Goal: Task Accomplishment & Management: Manage account settings

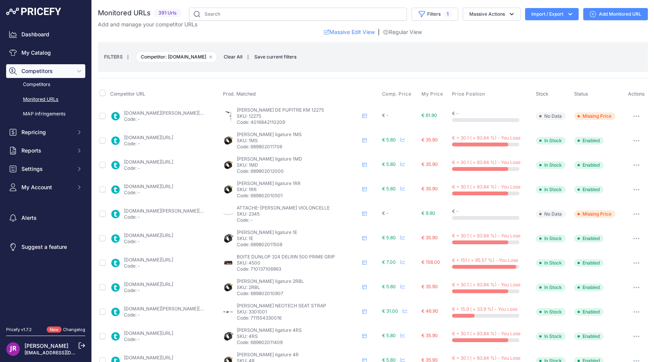
click at [170, 136] on link "thomann.fr/rovner_ligatures_cap_8.htm?prirule_jdsnikfkfjsd=9365" at bounding box center [148, 138] width 49 height 6
click at [47, 99] on link "Monitored URLs" at bounding box center [45, 99] width 79 height 13
click at [36, 50] on link "My Catalog" at bounding box center [45, 53] width 79 height 14
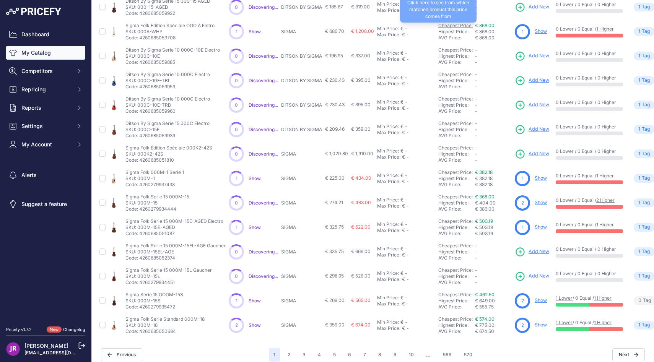
scroll to position [117, 0]
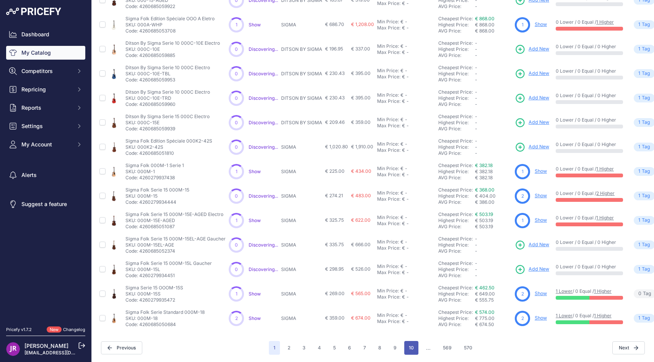
click at [415, 345] on button "10" at bounding box center [411, 348] width 14 height 14
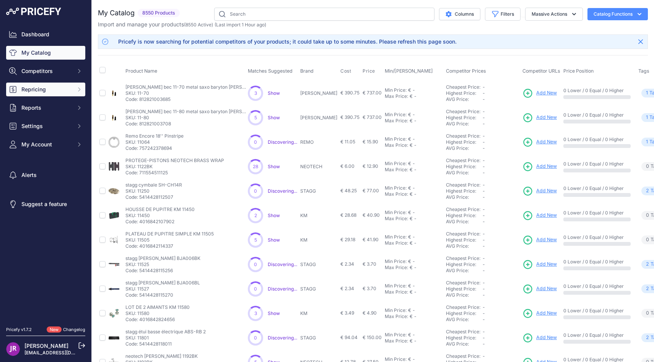
click at [80, 95] on button "Repricing" at bounding box center [45, 90] width 79 height 14
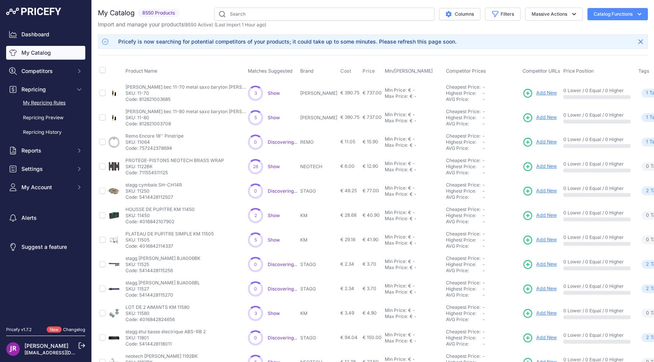
click at [61, 100] on link "My Repricing Rules" at bounding box center [45, 102] width 79 height 13
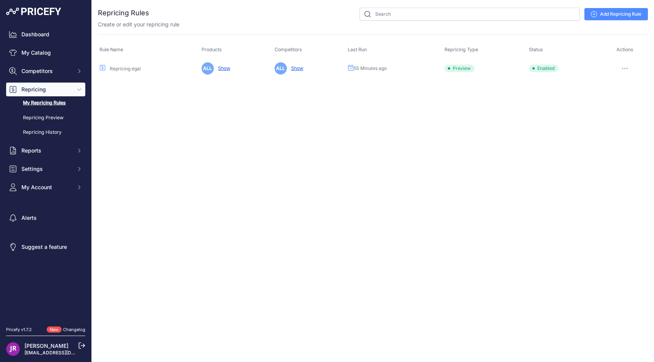
click at [133, 70] on link "Repricing égal" at bounding box center [125, 69] width 31 height 6
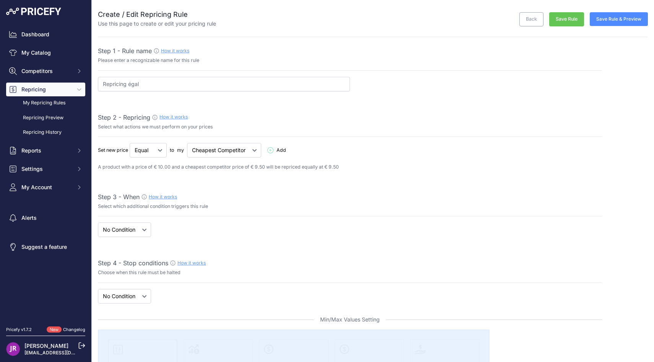
select select "7"
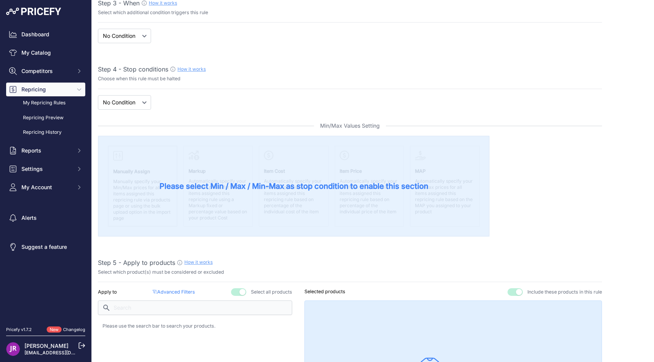
click at [179, 172] on div "Please select Min / Max / Min-Max as stop condition to enable this section" at bounding box center [294, 186] width 392 height 101
click at [187, 189] on span "Please select Min / Max / Min-Max as stop condition to enable this section" at bounding box center [293, 186] width 269 height 11
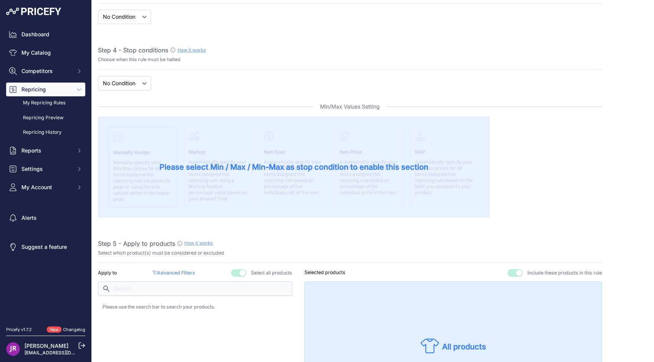
scroll to position [706, 0]
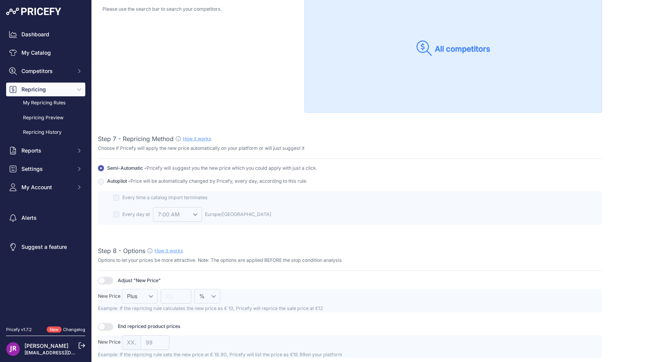
click at [104, 181] on div "Autopilot - Price will be automatically changed by Pricefy, every day, accordin…" at bounding box center [350, 181] width 504 height 7
click at [101, 171] on input "Autopilot - Price will be automatically changed by Pricefy, every day, accordin…" at bounding box center [101, 168] width 6 height 6
radio input "true"
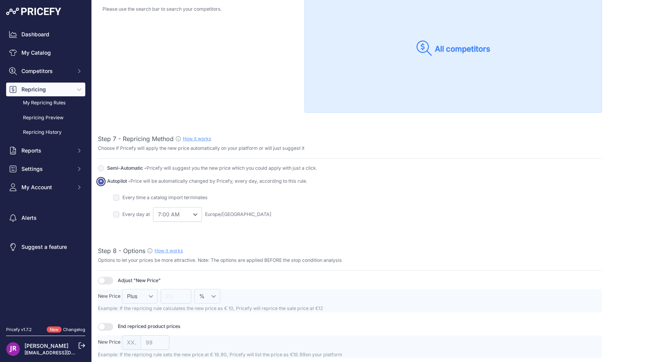
click at [101, 171] on input "Autopilot - Price will be automatically changed by Pricefy, every day, accordin…" at bounding box center [101, 168] width 6 height 6
click at [138, 179] on span "Price will be automatically changed by Pricefy, every day, according to this ru…" at bounding box center [218, 181] width 177 height 6
click at [104, 171] on input "Autopilot - Price will be automatically changed by Pricefy, every day, accordin…" at bounding box center [101, 168] width 6 height 6
radio input "true"
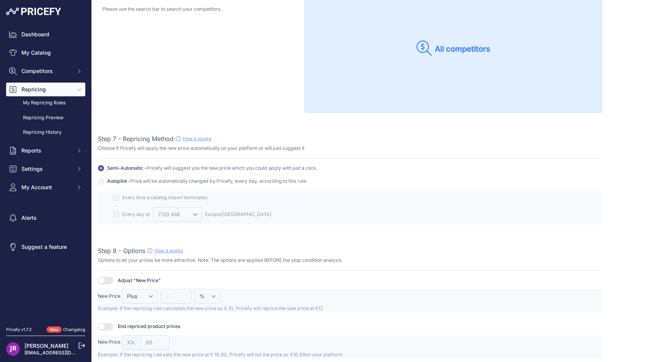
click at [99, 171] on input "Autopilot - Price will be automatically changed by Pricefy, every day, accordin…" at bounding box center [101, 168] width 6 height 6
radio input "true"
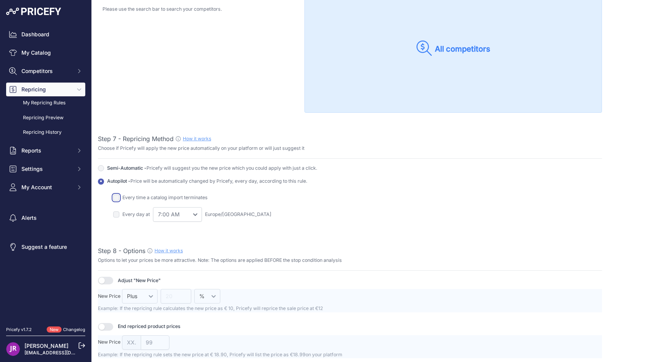
click at [115, 195] on input "checkbox" at bounding box center [116, 198] width 6 height 6
checkbox input "true"
click at [116, 213] on input "checkbox" at bounding box center [116, 214] width 6 height 6
checkbox input "true"
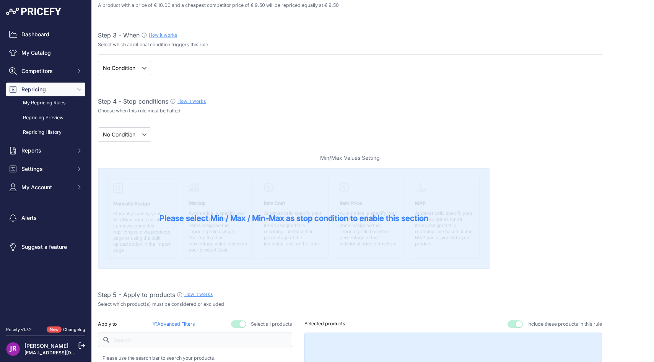
scroll to position [0, 0]
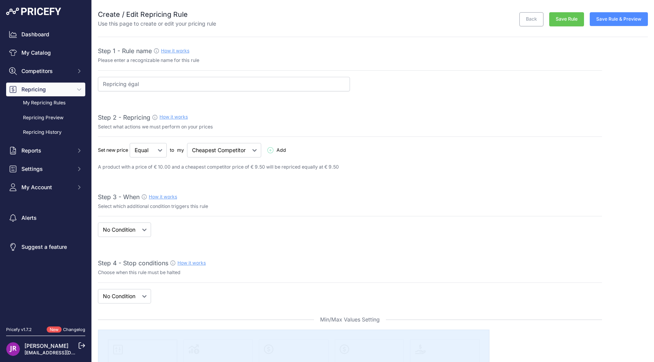
click at [617, 20] on button "Save Rule & Preview" at bounding box center [619, 19] width 58 height 14
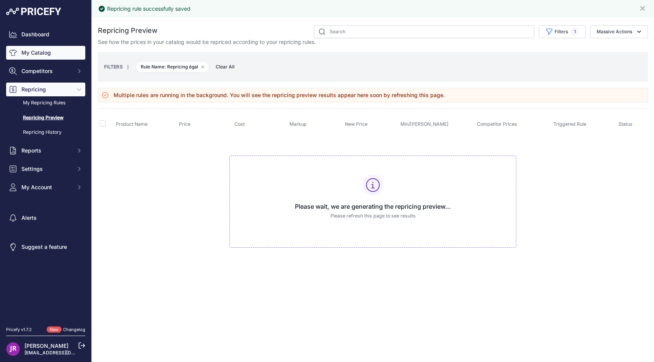
click at [42, 57] on link "My Catalog" at bounding box center [45, 53] width 79 height 14
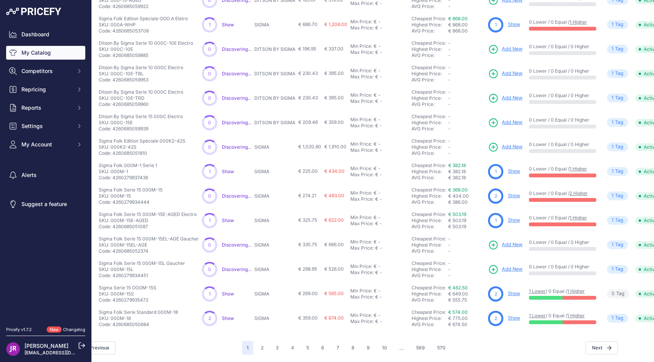
scroll to position [117, 54]
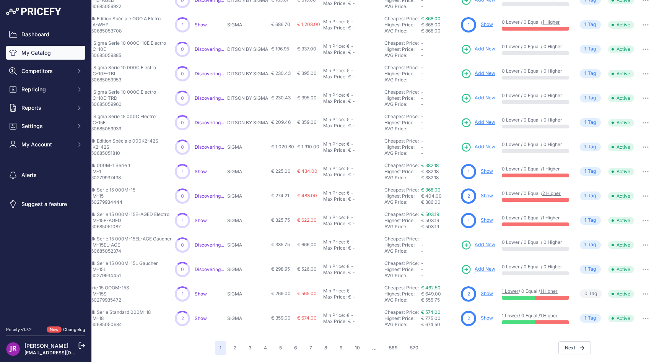
click at [639, 195] on button "button" at bounding box center [645, 196] width 15 height 11
click at [644, 197] on button "button" at bounding box center [645, 196] width 15 height 11
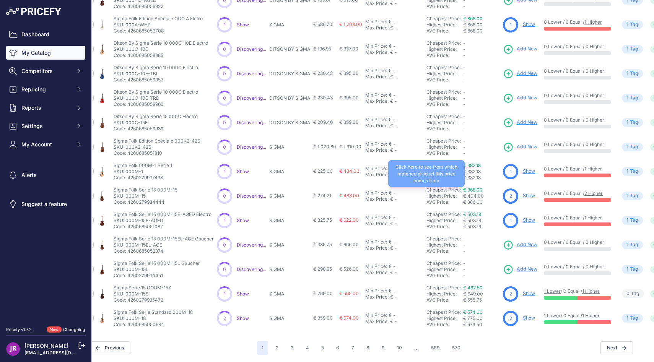
scroll to position [97, 0]
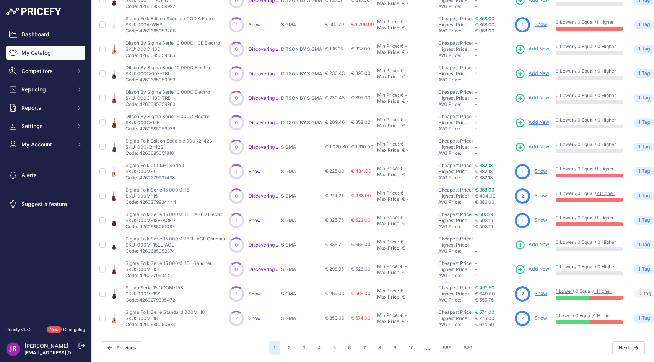
click at [483, 191] on link "€ 368.00" at bounding box center [485, 190] width 20 height 6
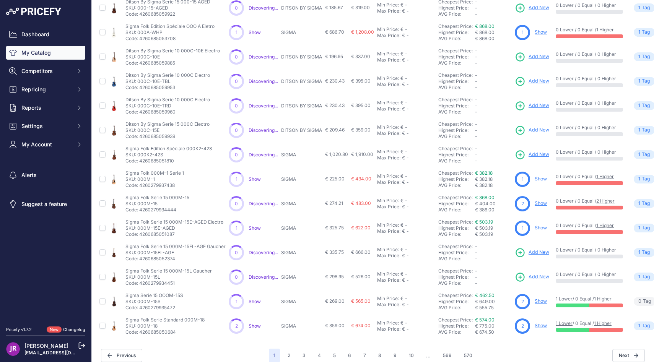
scroll to position [92, 0]
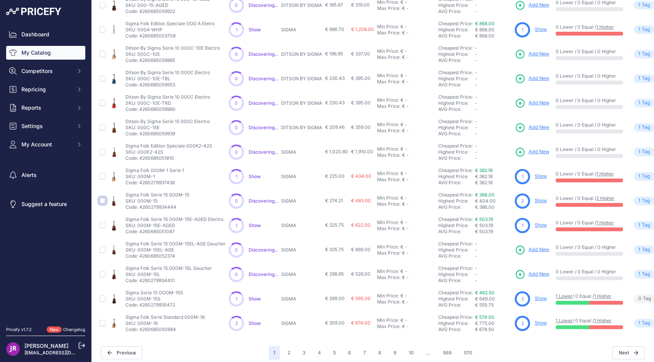
click at [103, 200] on input "checkbox" at bounding box center [102, 201] width 6 height 6
checkbox input "true"
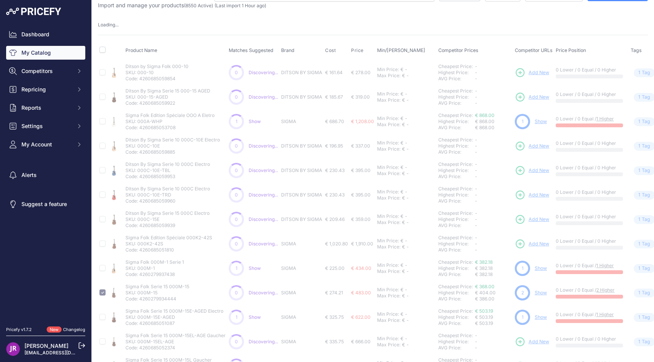
scroll to position [0, 0]
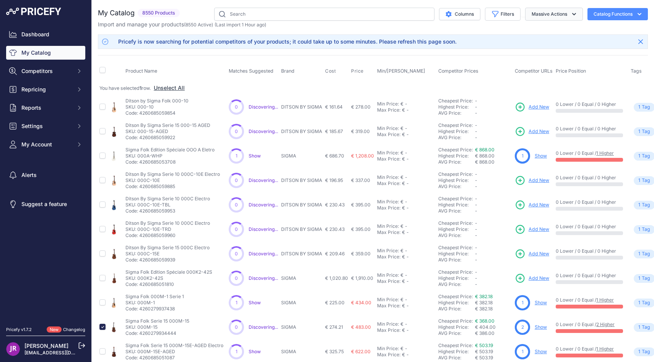
click at [568, 15] on button "Massive Actions" at bounding box center [554, 14] width 58 height 13
click at [640, 13] on icon "button" at bounding box center [640, 14] width 8 height 8
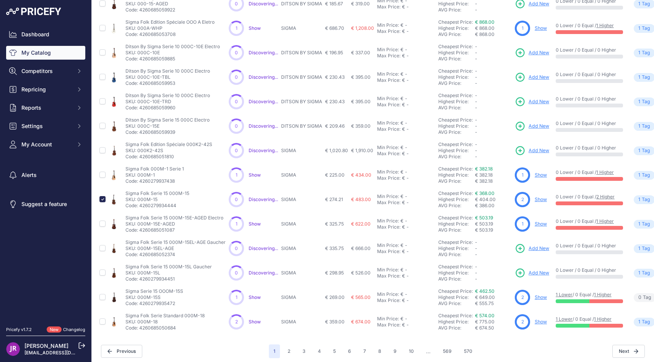
scroll to position [131, 0]
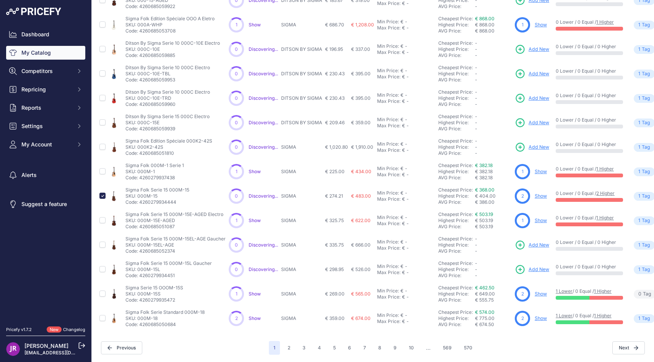
click at [141, 193] on p "SKU: 000M-15" at bounding box center [157, 196] width 64 height 6
click at [169, 192] on p "Sigma Folk Serie 15 000M-15" at bounding box center [157, 190] width 64 height 6
click at [153, 192] on p "Sigma Folk Serie 15 000M-15" at bounding box center [157, 190] width 64 height 6
click at [540, 197] on link "Show" at bounding box center [541, 196] width 12 height 6
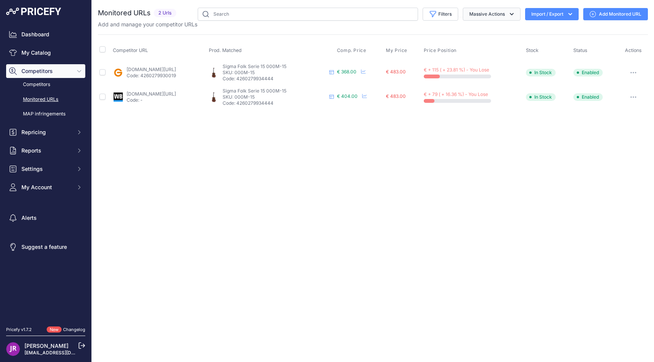
click at [517, 11] on button "Massive Actions" at bounding box center [492, 14] width 58 height 13
click at [459, 205] on div "Close You are not connected to the internet." at bounding box center [373, 181] width 562 height 362
click at [100, 52] on input "checkbox" at bounding box center [102, 49] width 6 height 6
checkbox input "true"
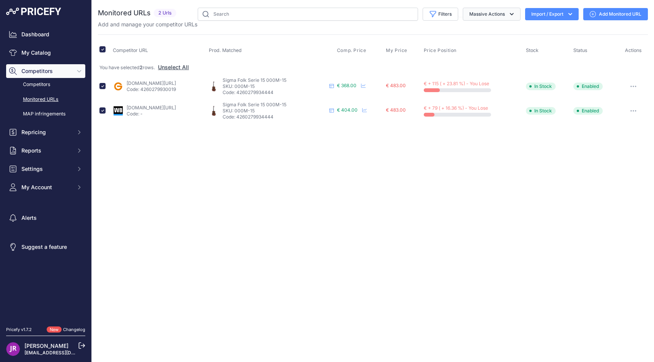
click at [500, 14] on button "Massive Actions" at bounding box center [492, 14] width 58 height 13
click at [47, 99] on link "Monitored URLs" at bounding box center [45, 99] width 79 height 13
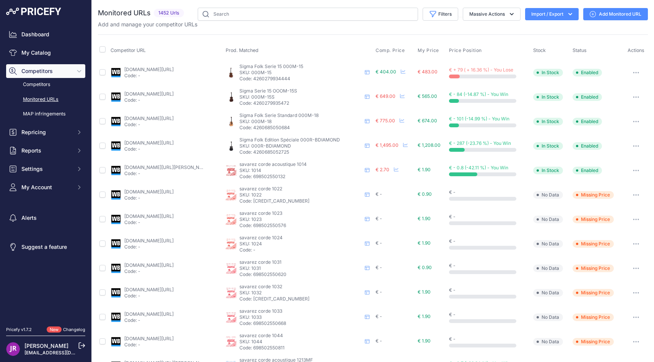
click at [633, 72] on button "button" at bounding box center [635, 72] width 15 height 11
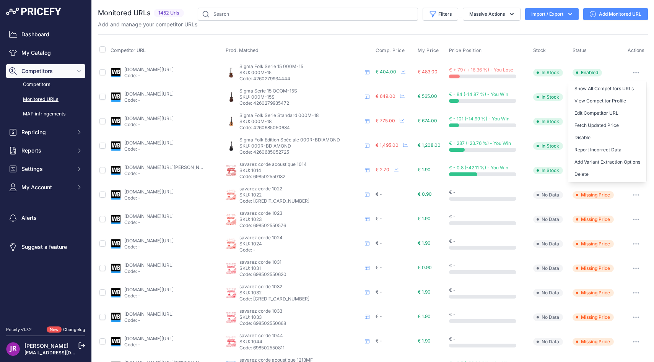
click at [477, 47] on th "Price Position" at bounding box center [489, 50] width 84 height 19
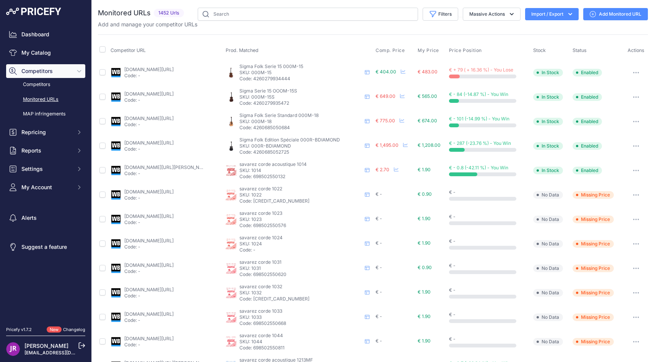
click at [98, 75] on td at bounding box center [103, 72] width 11 height 25
click at [102, 75] on input "checkbox" at bounding box center [102, 72] width 6 height 6
checkbox input "true"
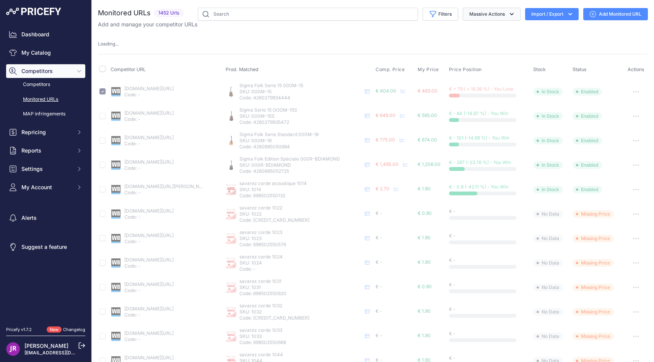
click at [512, 12] on icon "button" at bounding box center [512, 14] width 8 height 8
click at [333, 26] on div "Add and manage your competitor URLs" at bounding box center [373, 25] width 550 height 8
click at [38, 28] on link "Dashboard" at bounding box center [45, 35] width 79 height 14
